Goal: Transaction & Acquisition: Purchase product/service

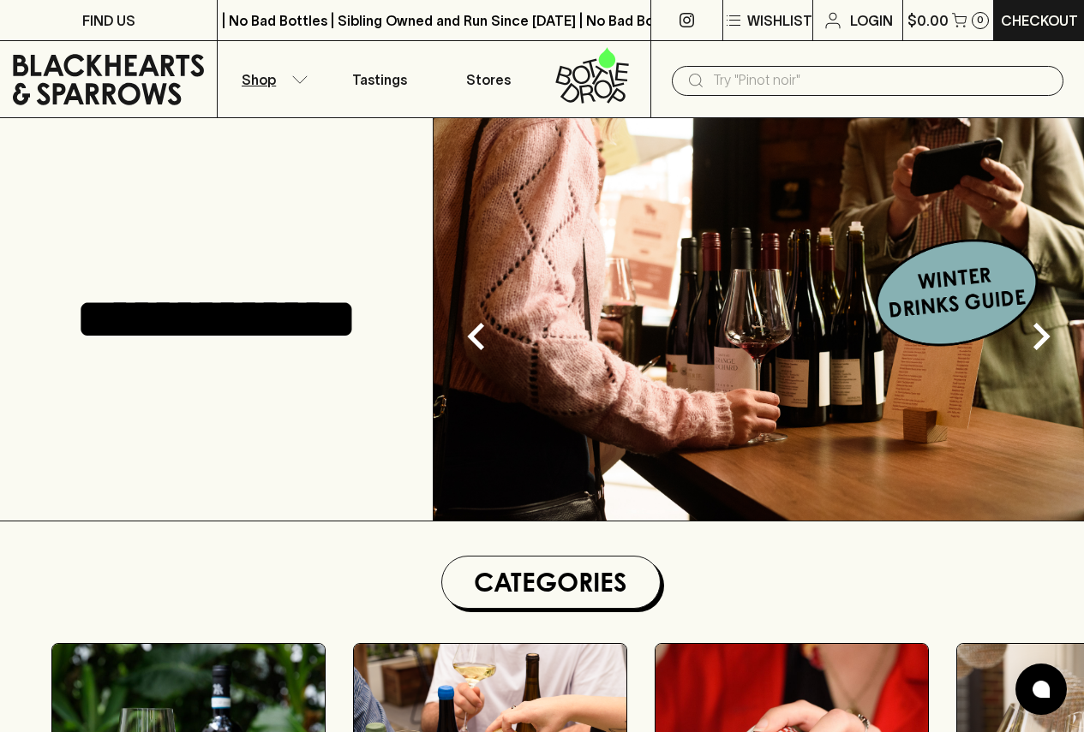
click at [310, 87] on button "Shop" at bounding box center [272, 79] width 108 height 76
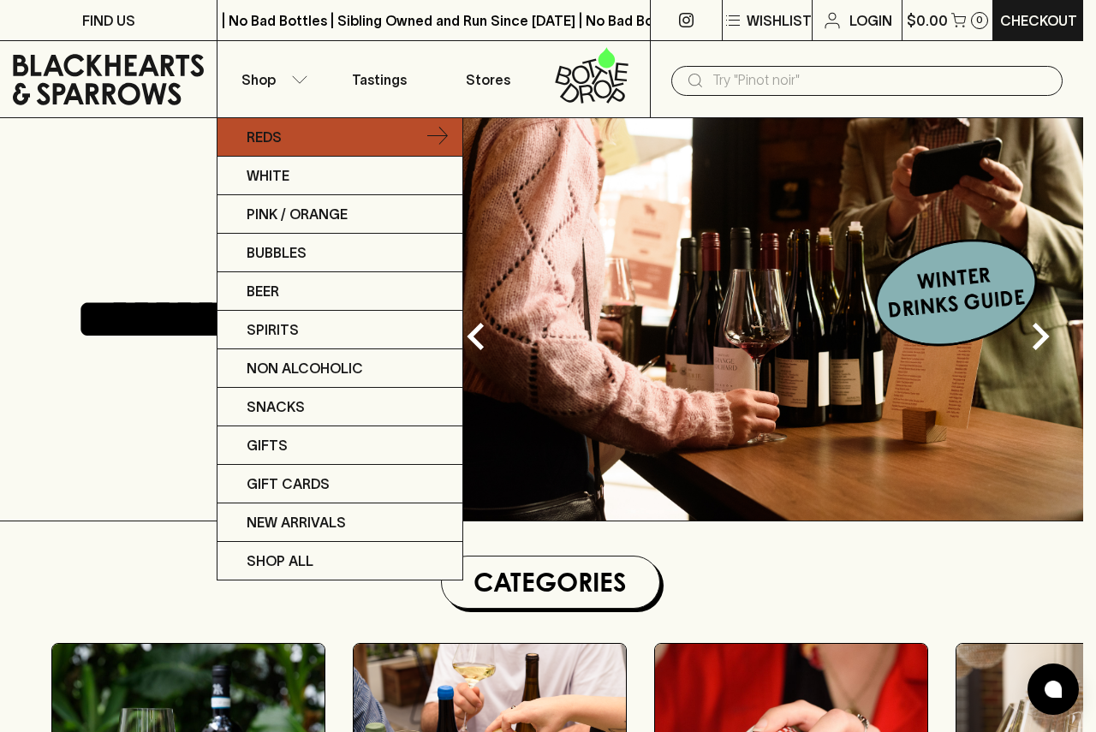
click at [308, 137] on link "Reds" at bounding box center [340, 137] width 245 height 39
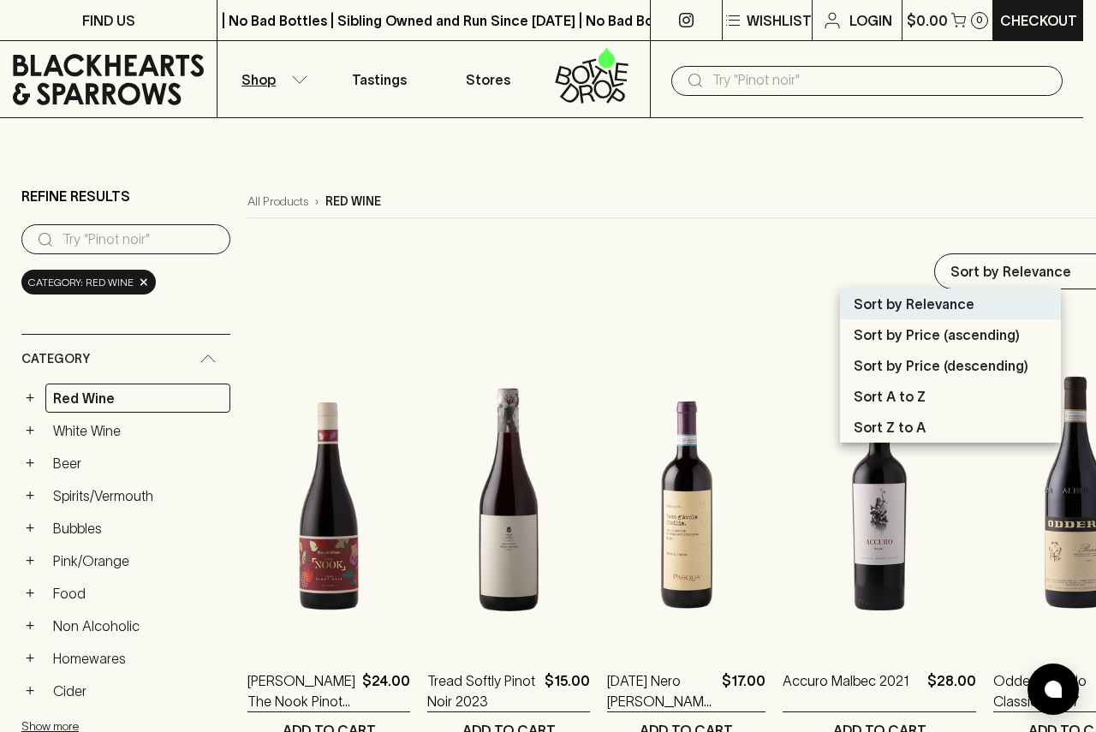
click at [874, 402] on p "Sort A to Z" at bounding box center [890, 396] width 72 height 21
type input "name:asc"
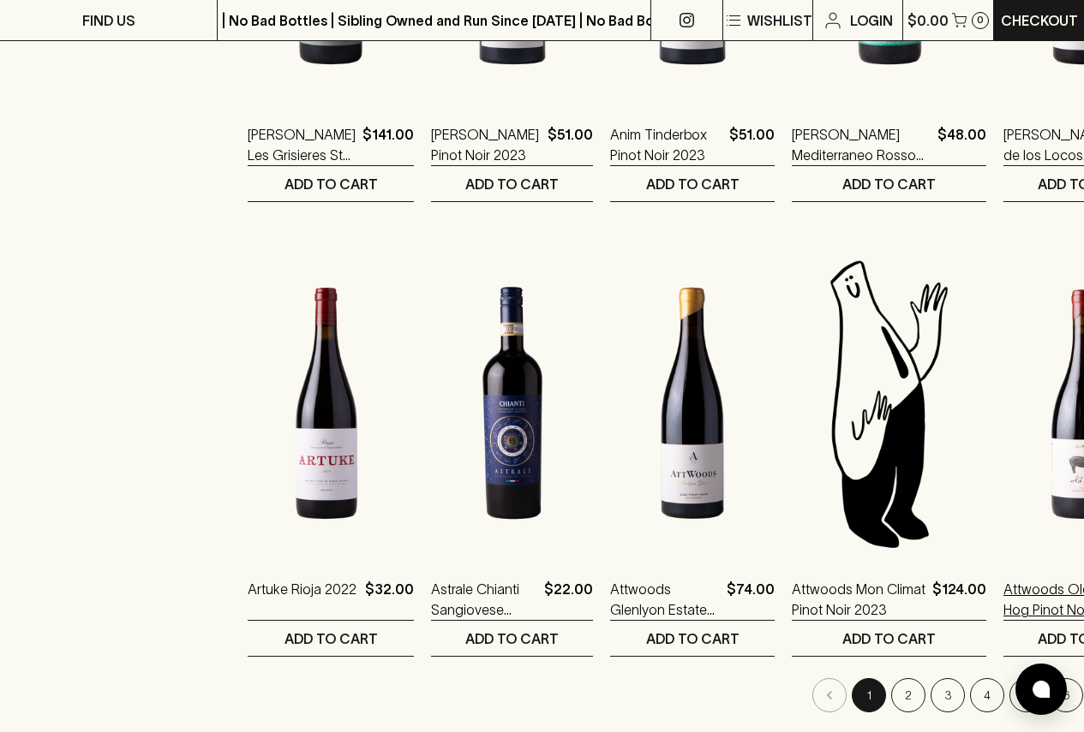
scroll to position [1713, 0]
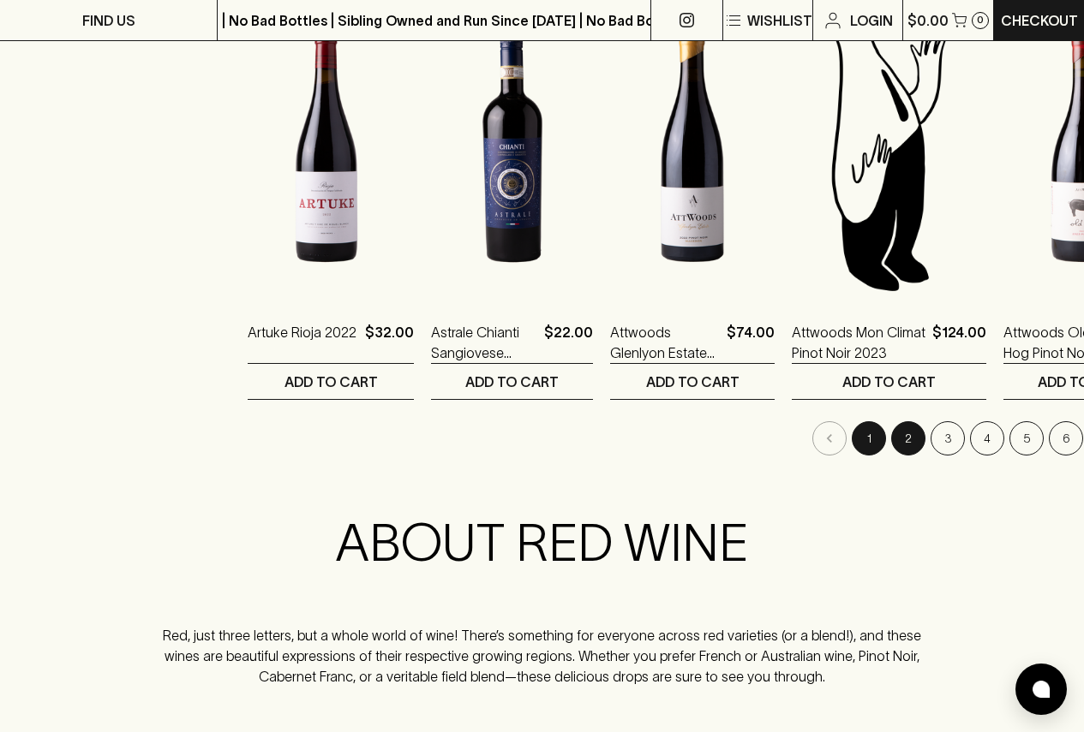
click at [891, 450] on button "2" at bounding box center [908, 438] width 34 height 34
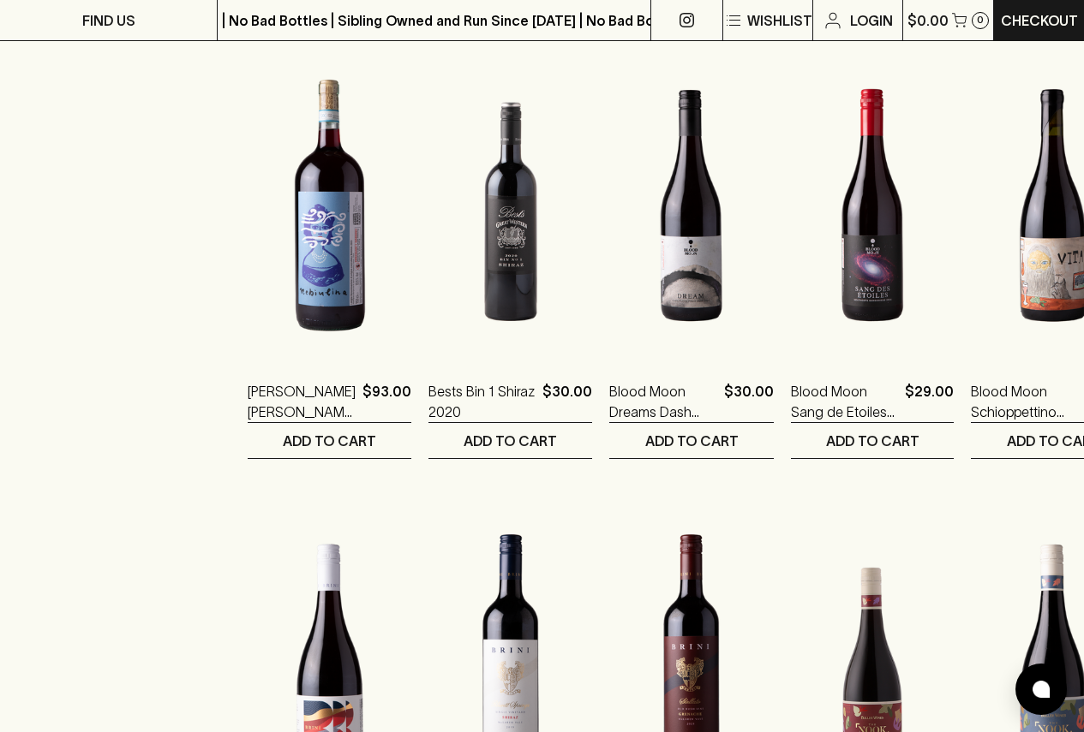
scroll to position [1627, 0]
